Goal: Communication & Community: Answer question/provide support

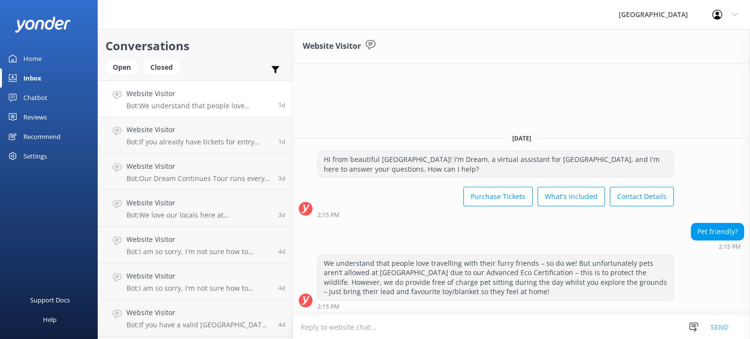
click at [30, 57] on div "Home" at bounding box center [32, 59] width 18 height 20
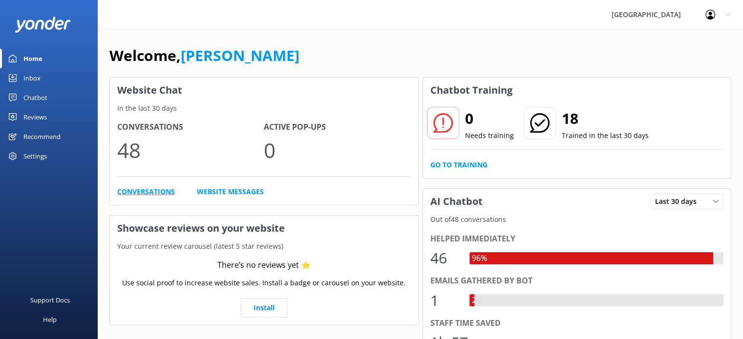
click at [143, 192] on link "Conversations" at bounding box center [146, 192] width 58 height 11
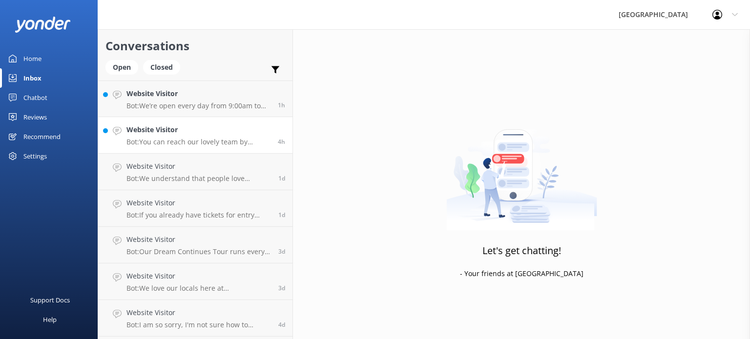
click at [209, 133] on h4 "Website Visitor" at bounding box center [199, 130] width 144 height 11
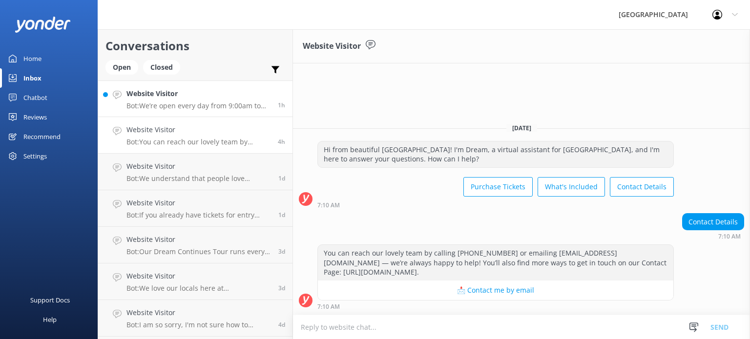
click at [182, 100] on div "Website Visitor Bot: We’re open every day from 9:00am to 7:30pm, giving you ple…" at bounding box center [199, 98] width 144 height 21
